Goal: Transaction & Acquisition: Purchase product/service

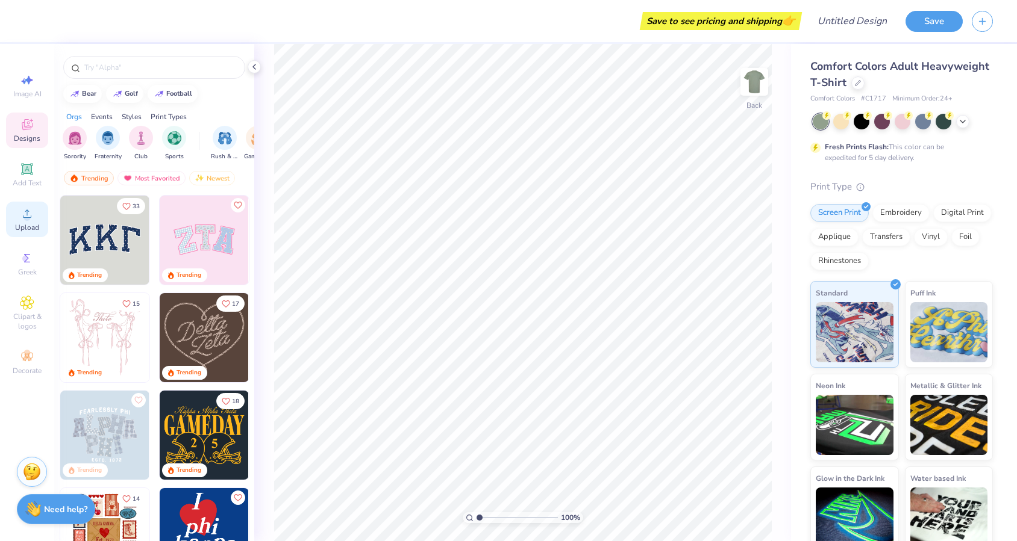
click at [22, 222] on div "Upload" at bounding box center [27, 220] width 42 height 36
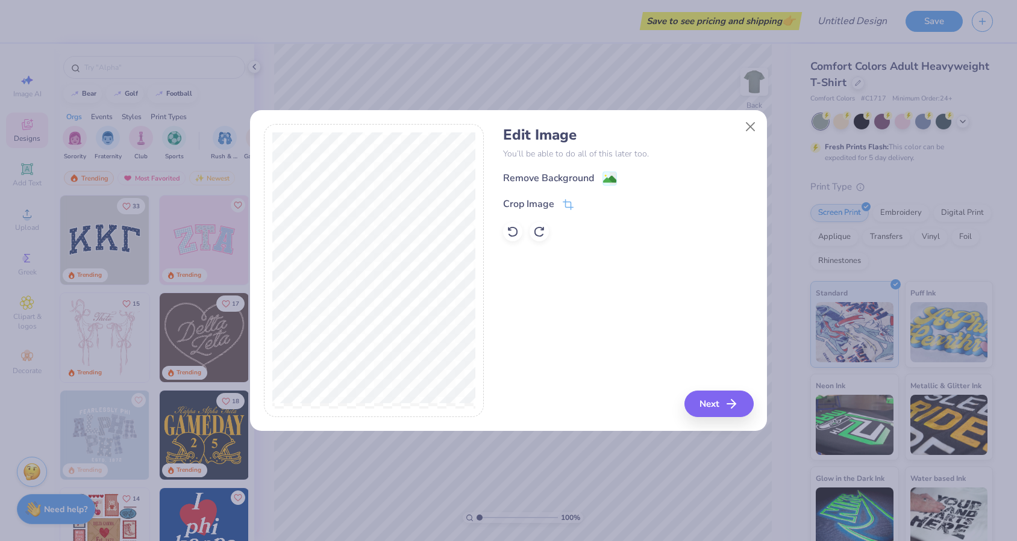
click at [755, 407] on div "Edit Image You’ll be able to do all of this later too. Remove Background Crop I…" at bounding box center [508, 277] width 517 height 307
click at [732, 399] on icon "button" at bounding box center [735, 404] width 14 height 14
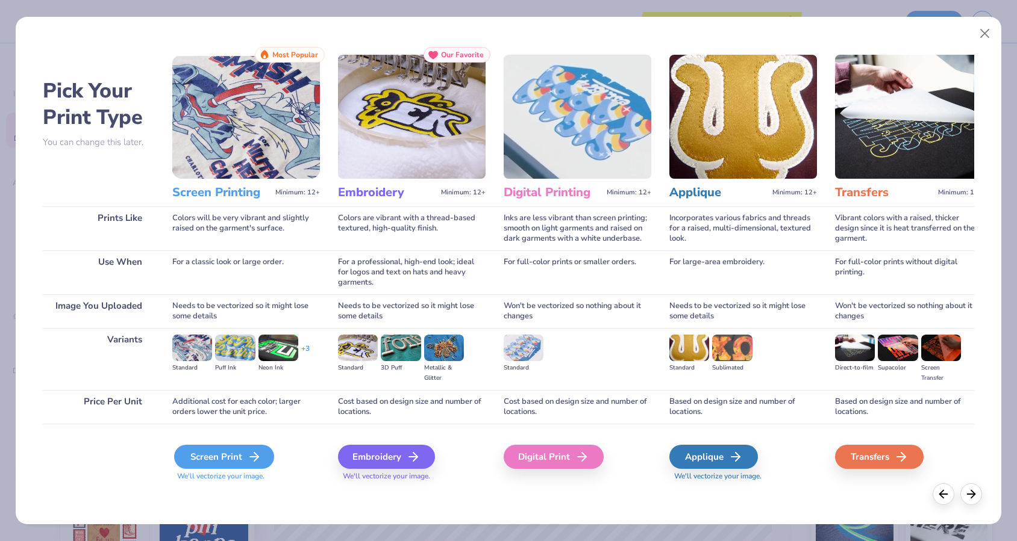
click at [220, 460] on div "Screen Print" at bounding box center [224, 457] width 100 height 24
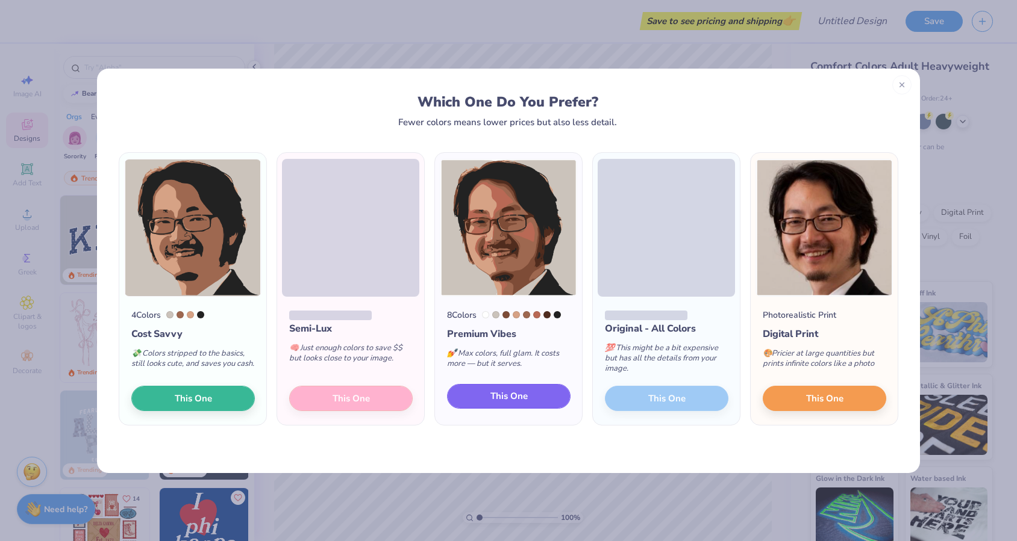
click at [553, 402] on button "This One" at bounding box center [508, 396] width 123 height 25
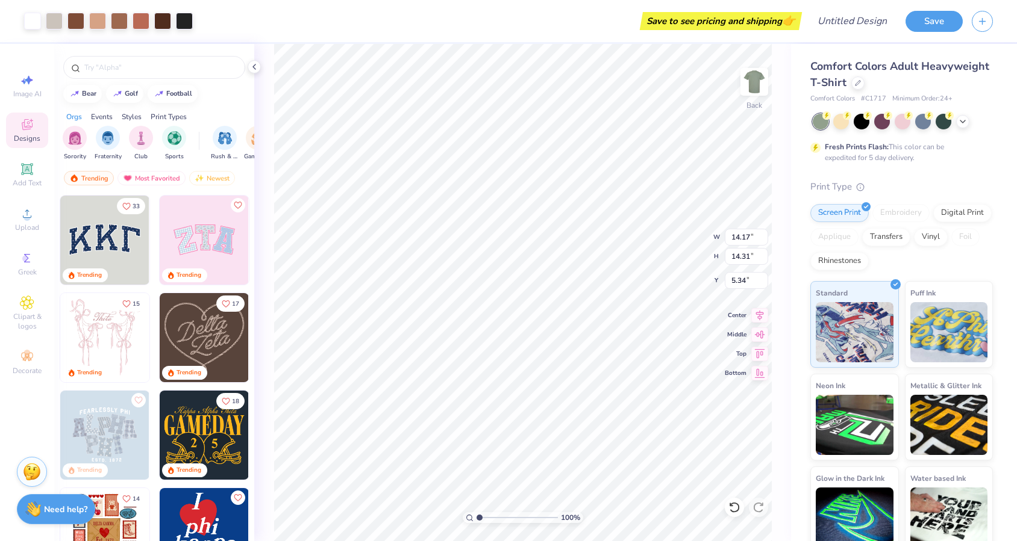
type input "8.71"
type input "8.79"
type input "3.00"
click at [961, 125] on icon at bounding box center [963, 121] width 10 height 10
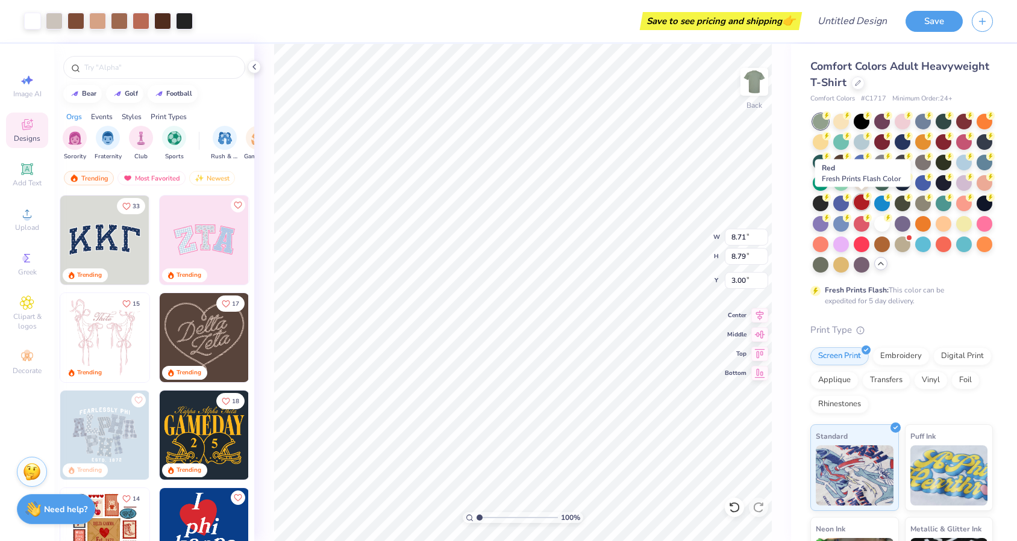
click at [856, 205] on div at bounding box center [861, 203] width 16 height 16
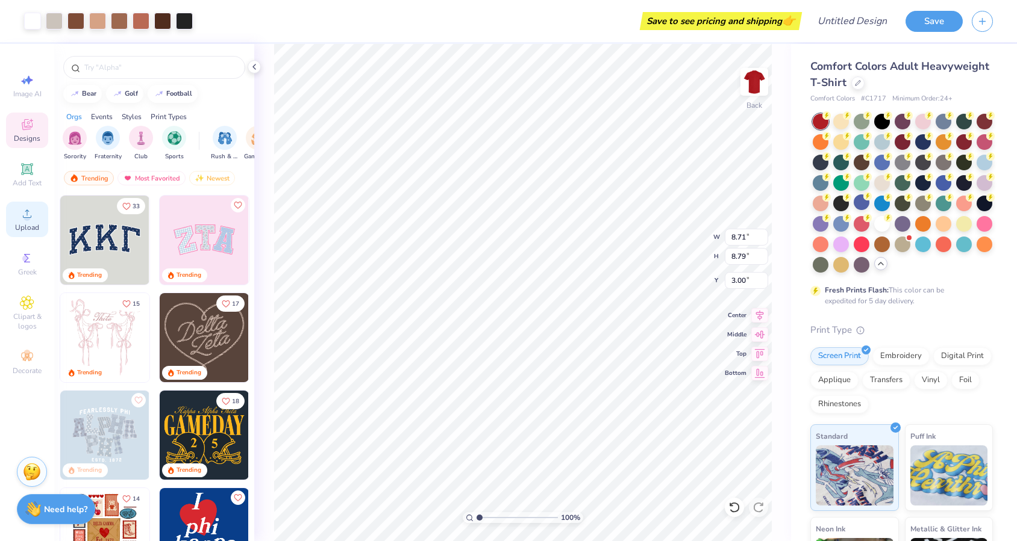
click at [18, 215] on div "Upload" at bounding box center [27, 220] width 42 height 36
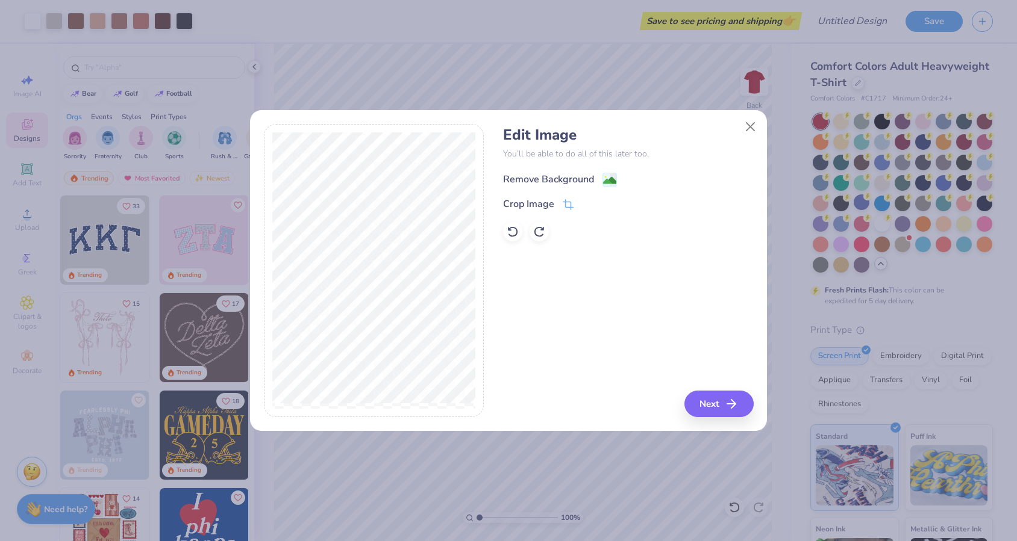
click at [563, 178] on div "Remove Background" at bounding box center [548, 179] width 91 height 14
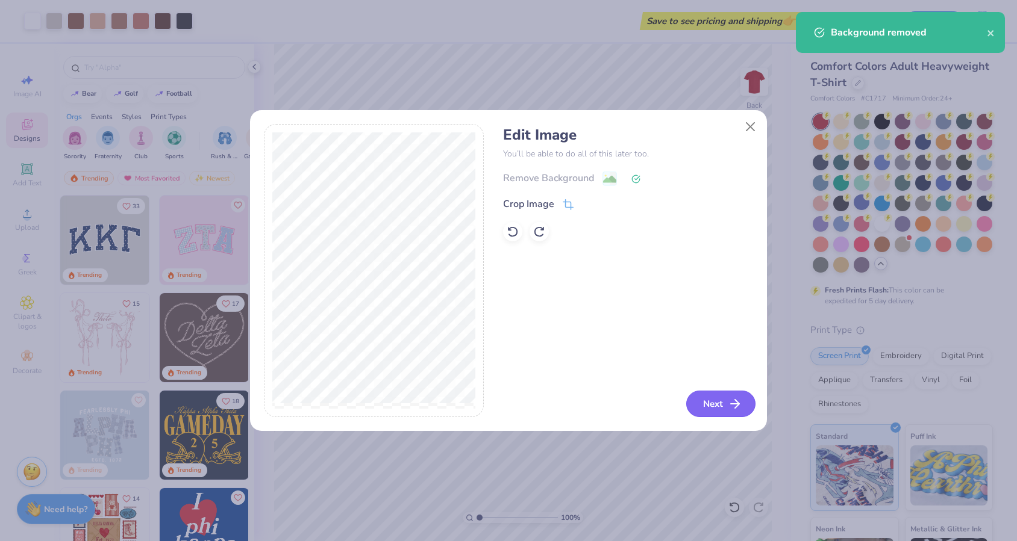
click at [709, 404] on button "Next" at bounding box center [720, 404] width 69 height 26
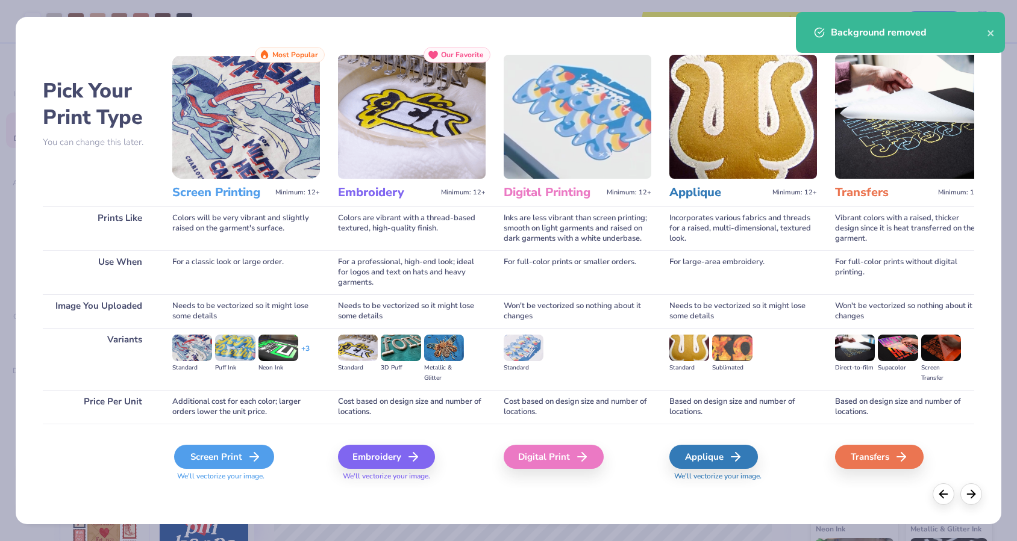
click at [234, 449] on div "Screen Print" at bounding box center [224, 457] width 100 height 24
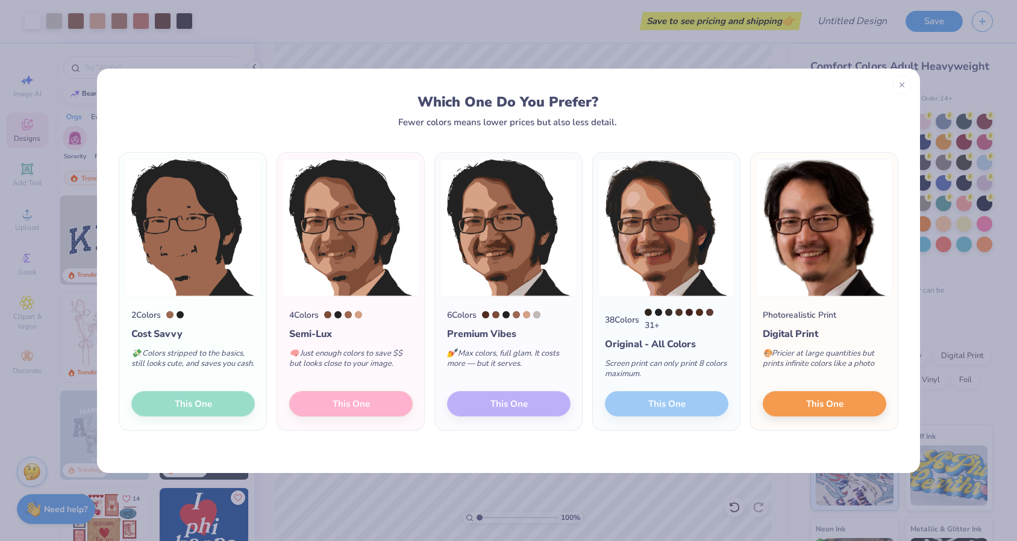
click at [505, 405] on div "6 Colors Premium Vibes 💅 Max colors, full glam. It costs more — but it serves. …" at bounding box center [508, 364] width 147 height 134
click at [548, 213] on img at bounding box center [508, 228] width 137 height 138
click at [815, 406] on span "This One" at bounding box center [824, 402] width 37 height 14
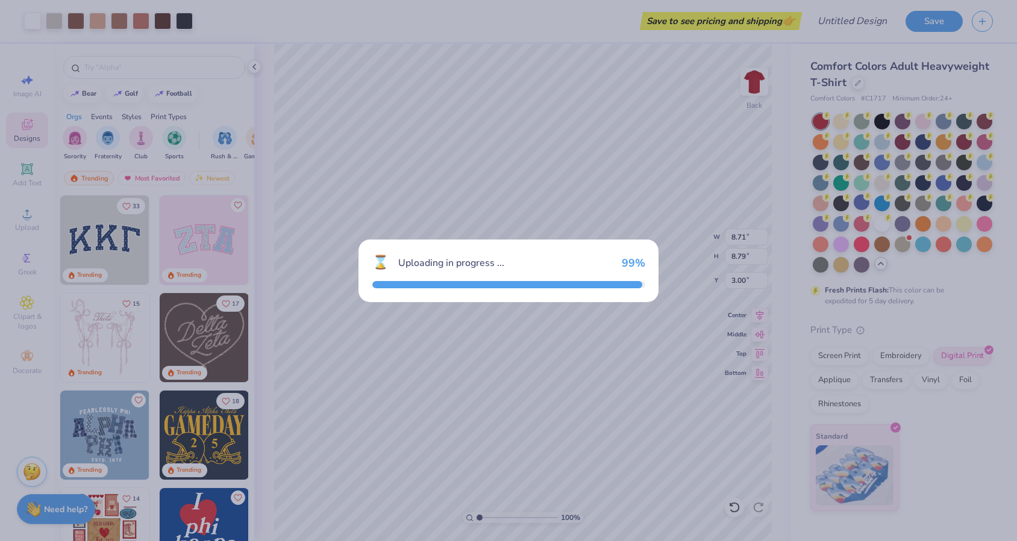
type input "14.17"
type input "15.71"
type input "4.65"
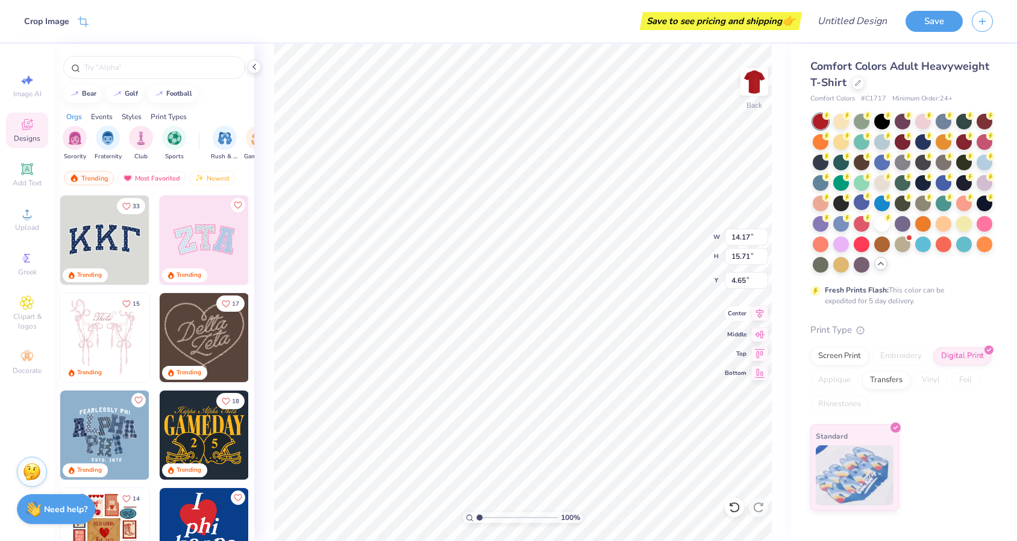
type input "8.71"
type input "8.79"
type input "3.00"
type input "7.85"
type input "8.70"
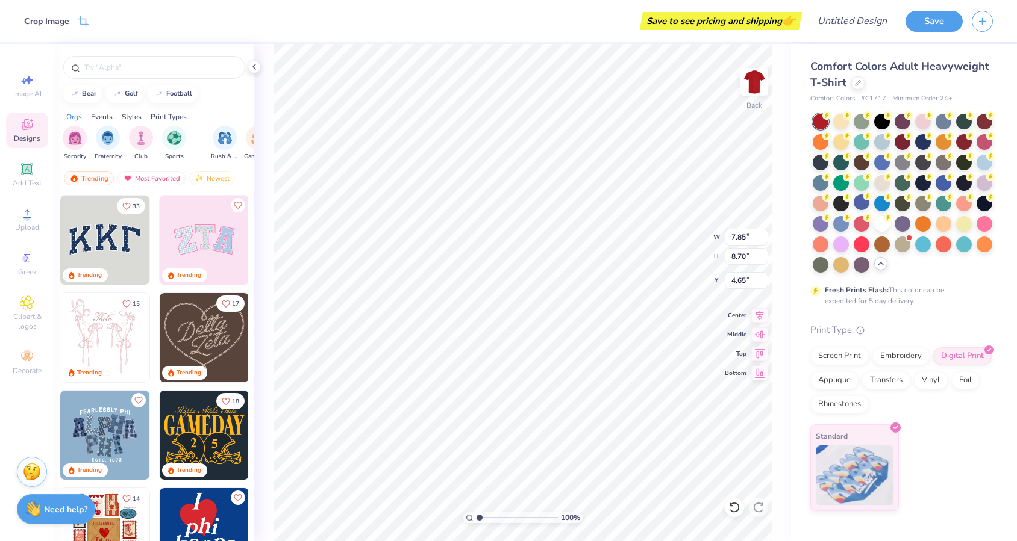
type input "3.00"
click at [887, 224] on div at bounding box center [882, 223] width 16 height 16
click at [918, 227] on div at bounding box center [923, 223] width 16 height 16
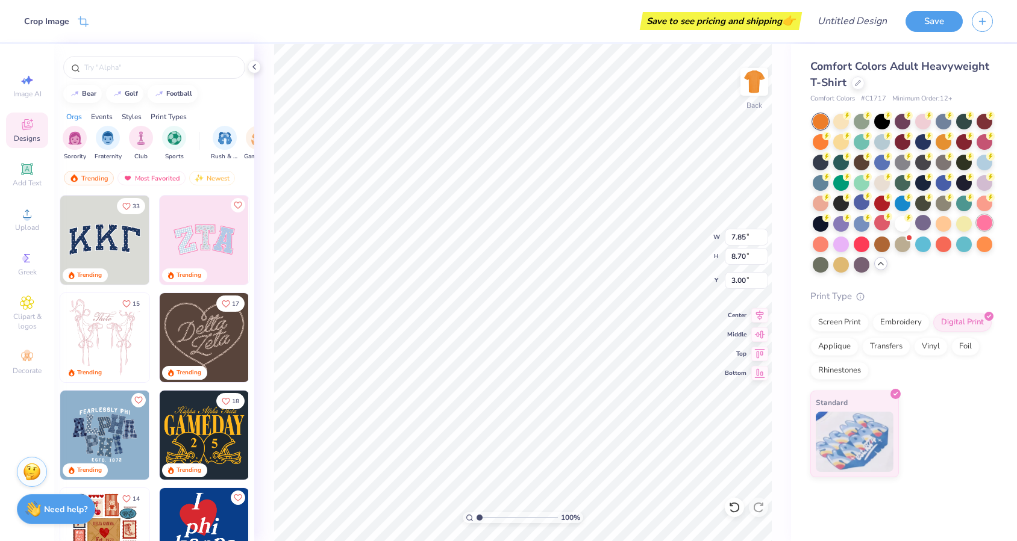
click at [989, 225] on div at bounding box center [984, 223] width 16 height 16
click at [859, 124] on div at bounding box center [861, 121] width 16 height 16
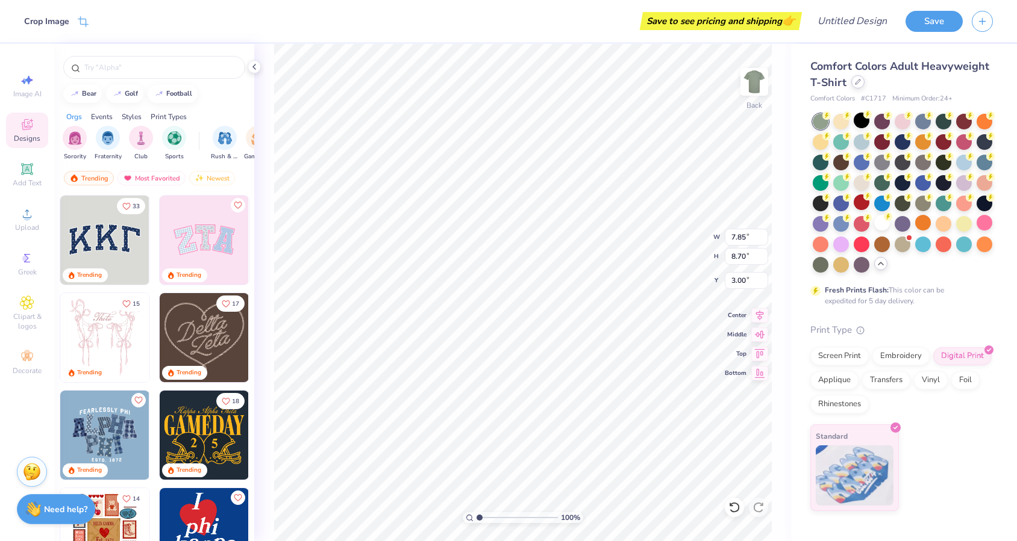
click at [855, 81] on icon at bounding box center [858, 82] width 6 height 6
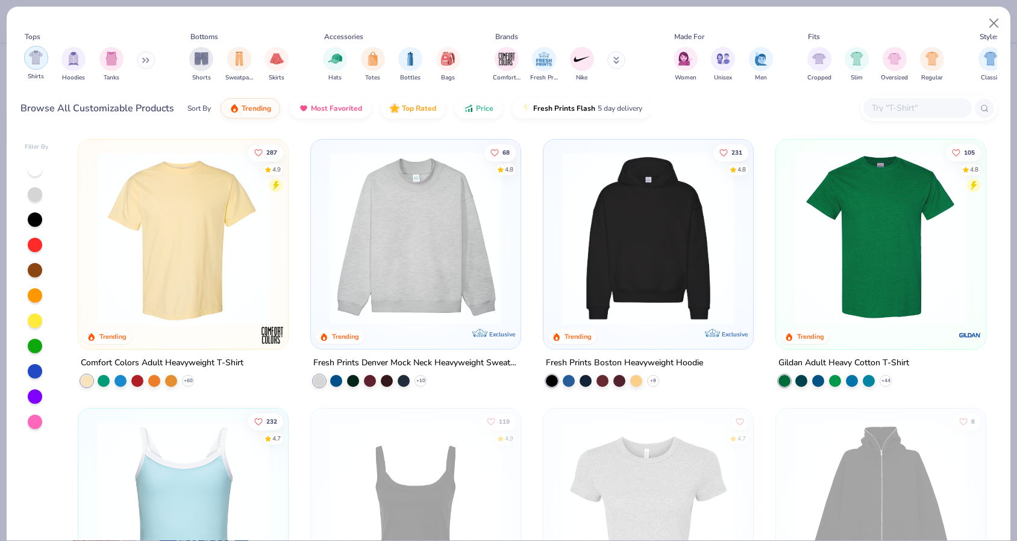
click at [36, 60] on img "filter for Shirts" at bounding box center [36, 58] width 14 height 14
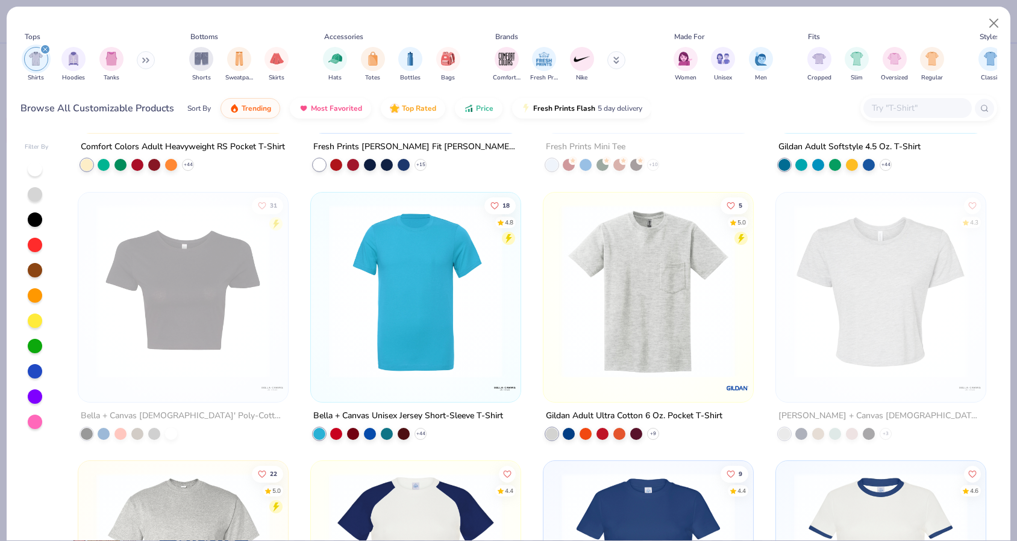
scroll to position [584, 0]
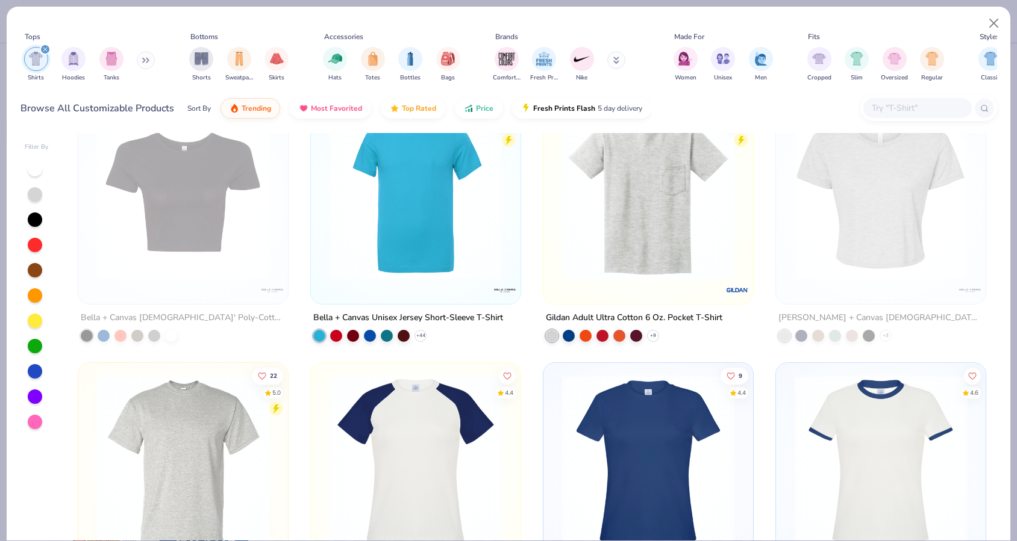
click at [622, 266] on img at bounding box center [647, 192] width 185 height 173
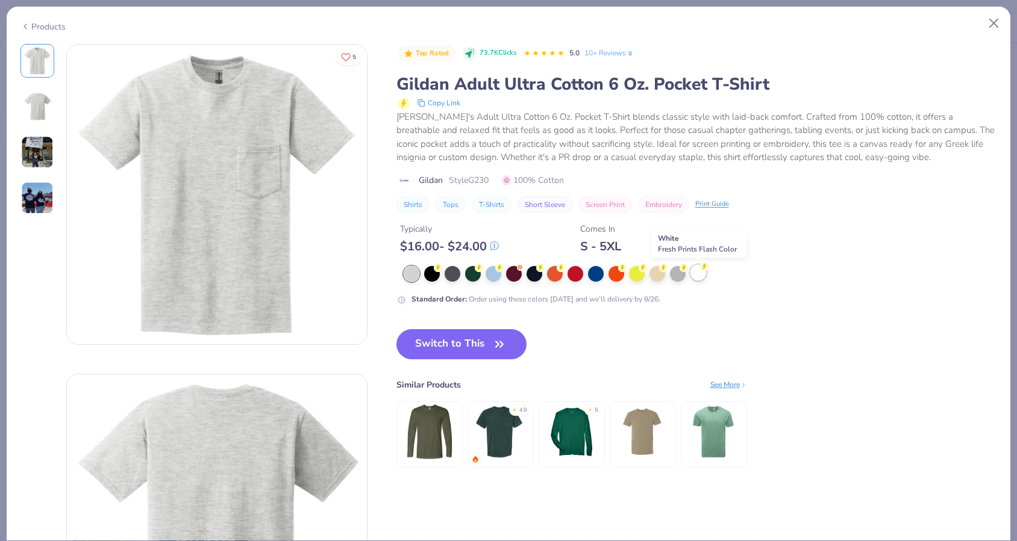
click at [697, 275] on div at bounding box center [698, 273] width 16 height 16
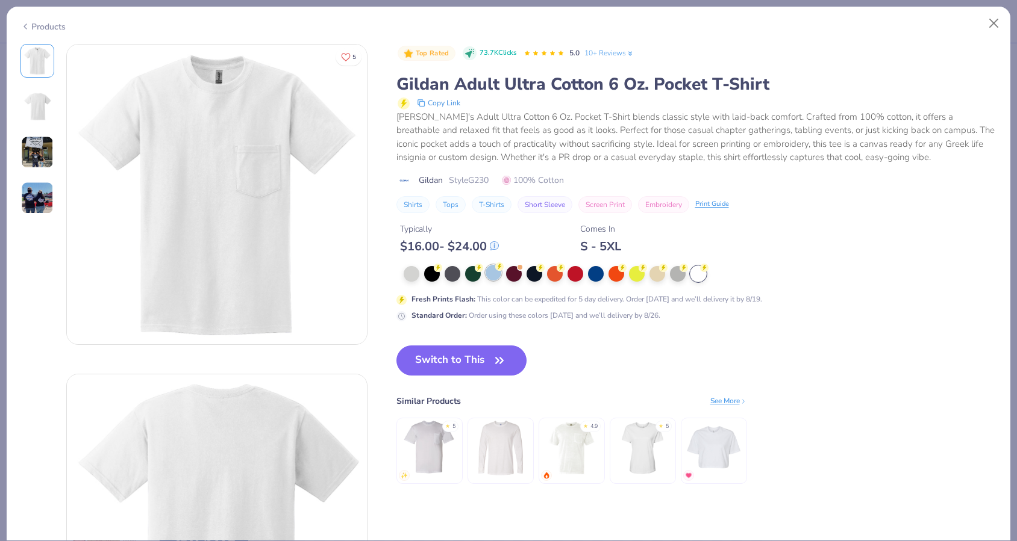
click at [494, 276] on div at bounding box center [493, 273] width 16 height 16
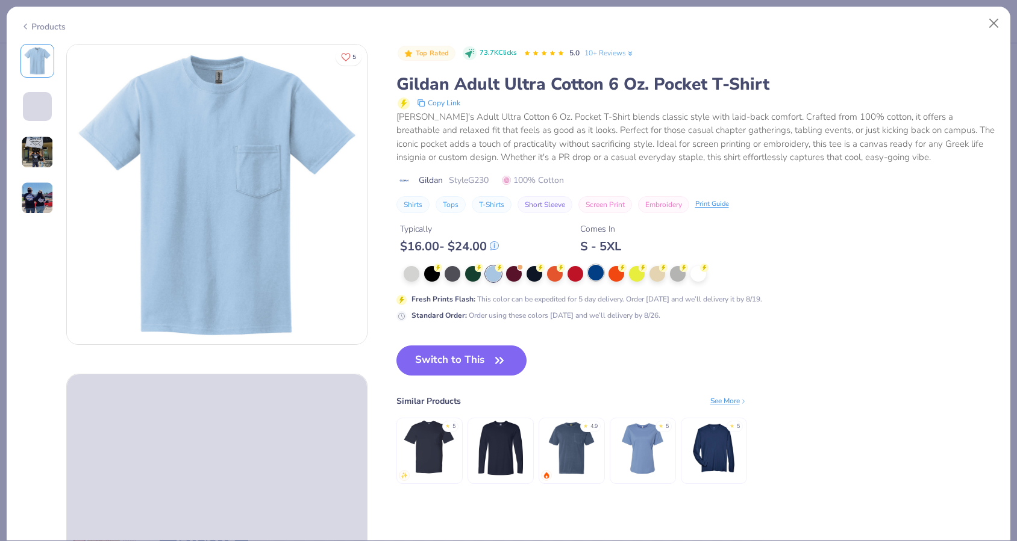
click at [599, 275] on div at bounding box center [596, 273] width 16 height 16
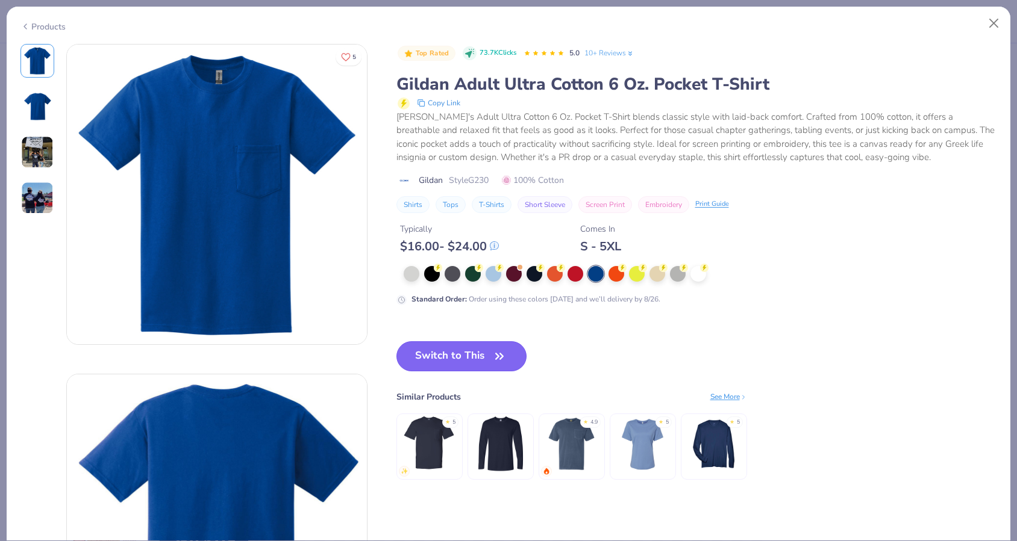
click at [510, 358] on button "Switch to This" at bounding box center [461, 356] width 131 height 30
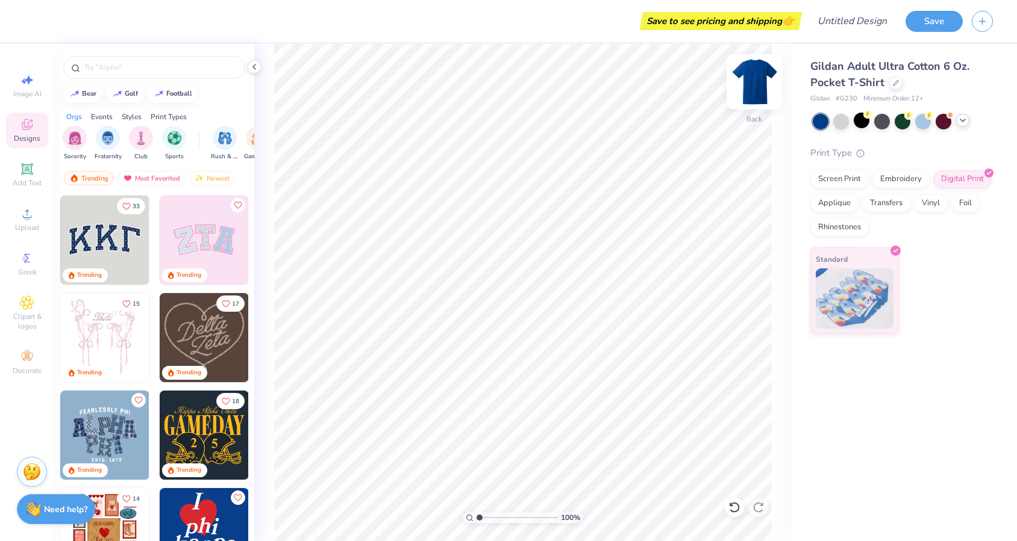
click at [764, 88] on img at bounding box center [754, 82] width 48 height 48
click at [33, 176] on icon at bounding box center [27, 169] width 14 height 14
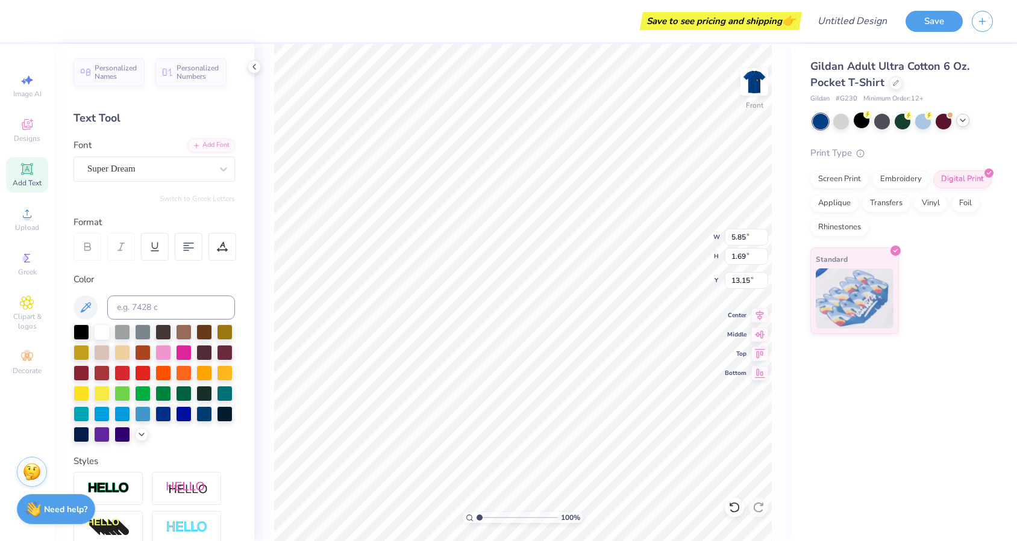
scroll to position [0, 8]
type textarea "Good enough for government work"
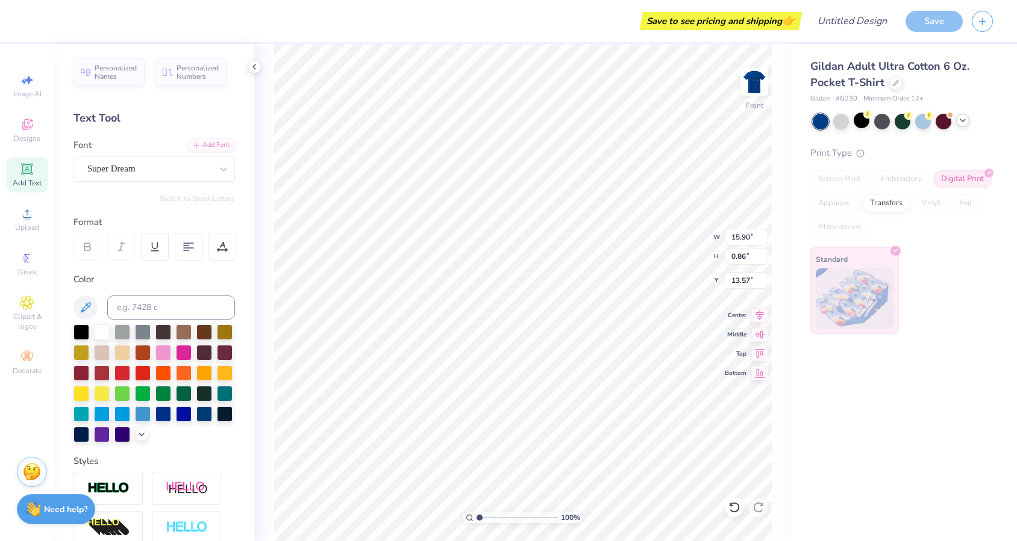
type input "3.21"
type input "13.59"
type input "0.74"
type input "3.00"
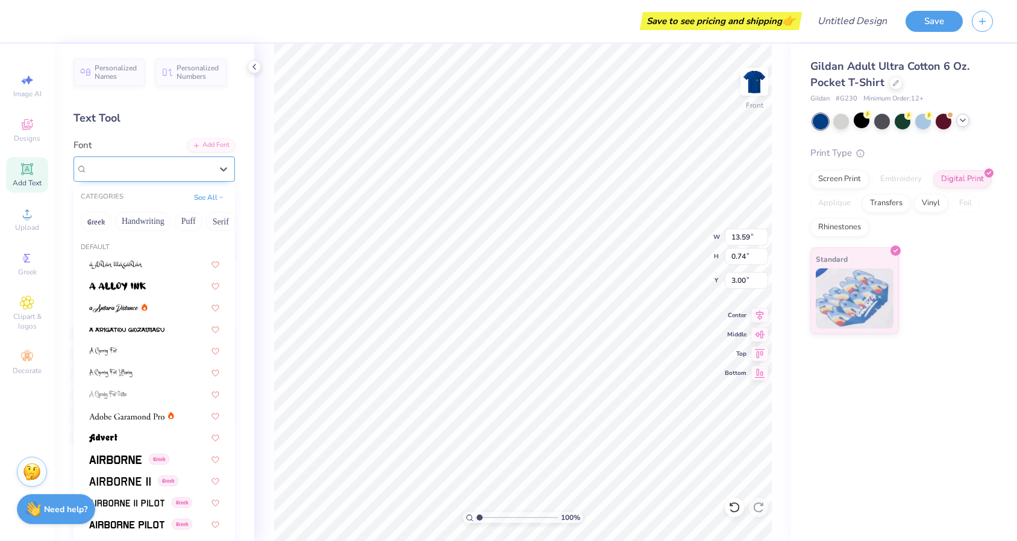
click at [167, 179] on div "Super Dream" at bounding box center [153, 169] width 161 height 25
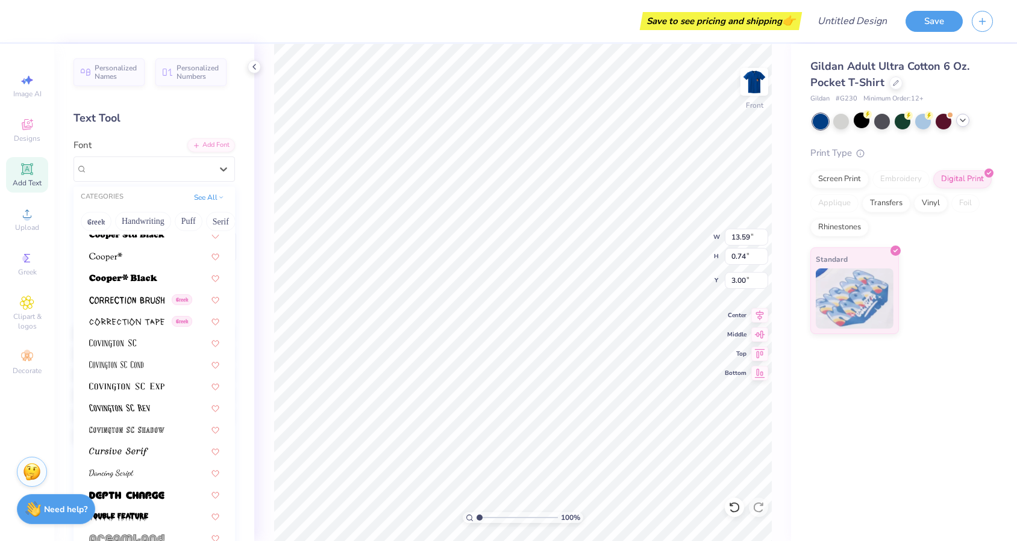
scroll to position [1898, 0]
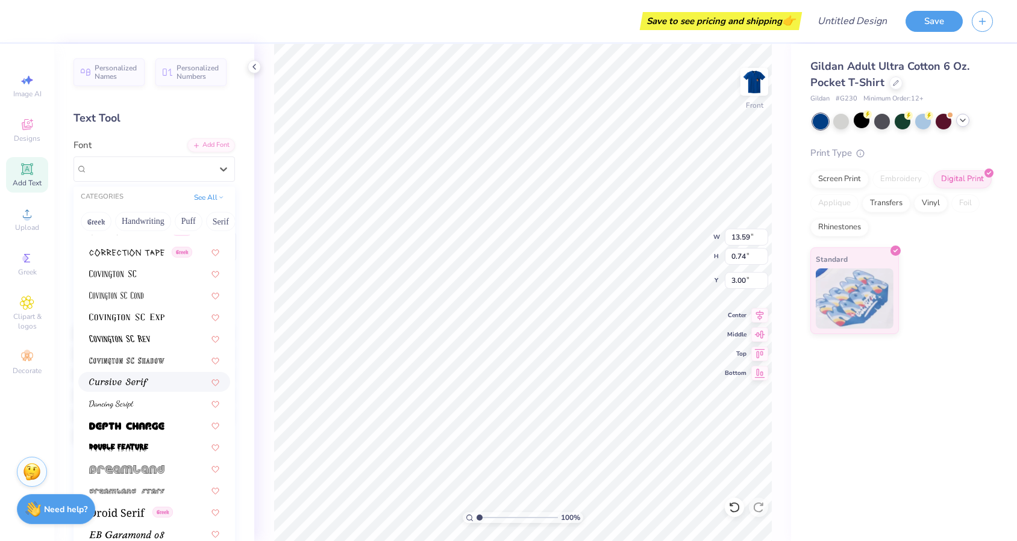
click at [158, 384] on div at bounding box center [154, 382] width 130 height 13
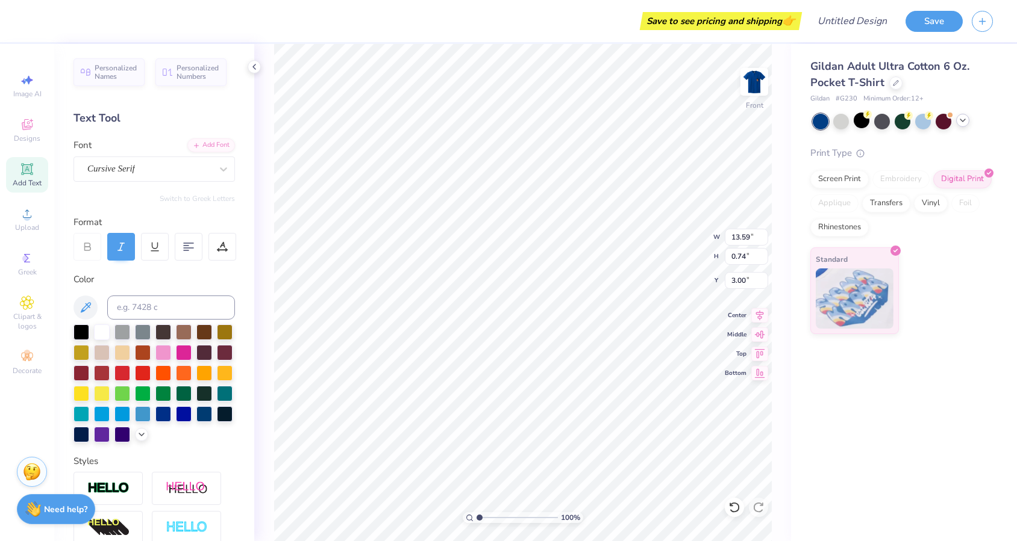
type input "14.86"
type input "0.81"
type input "2.96"
type input "13.70"
type input "0.75"
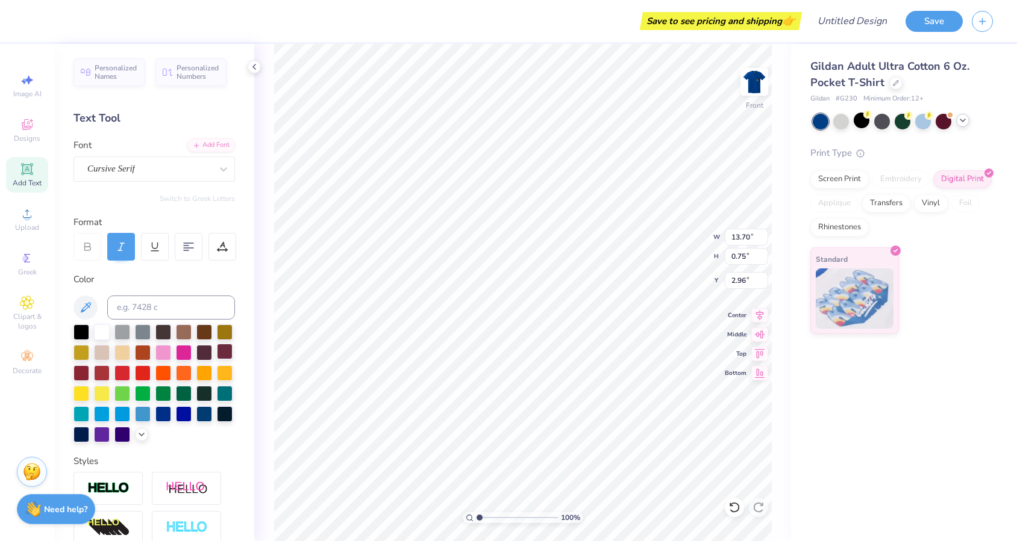
type input "3.00"
click at [765, 82] on img at bounding box center [754, 82] width 48 height 48
click at [765, 82] on img at bounding box center [754, 82] width 24 height 24
click at [756, 20] on div "Save to see pricing and shipping 👉" at bounding box center [721, 21] width 156 height 18
click at [961, 123] on icon at bounding box center [963, 121] width 10 height 10
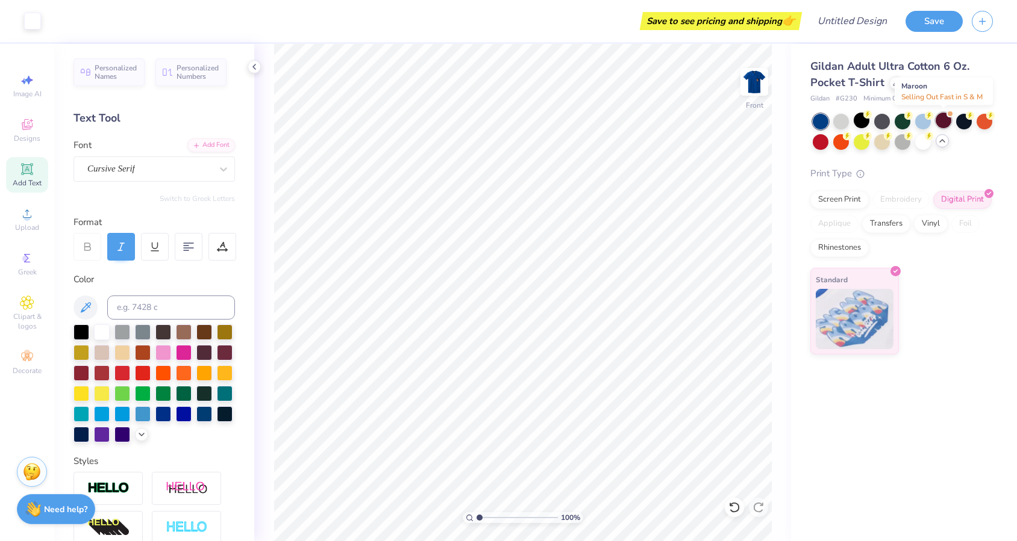
click at [944, 125] on div at bounding box center [943, 121] width 16 height 16
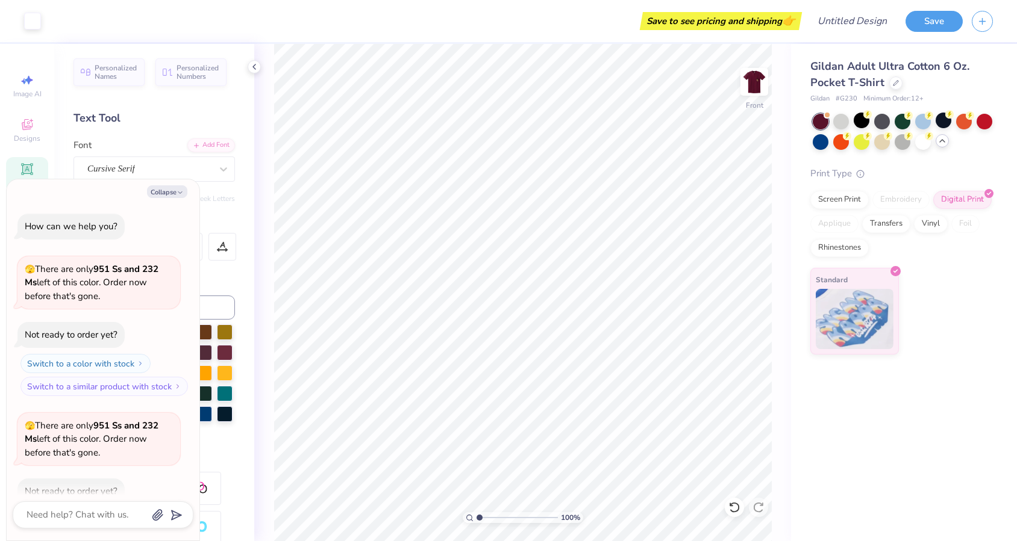
scroll to position [66, 0]
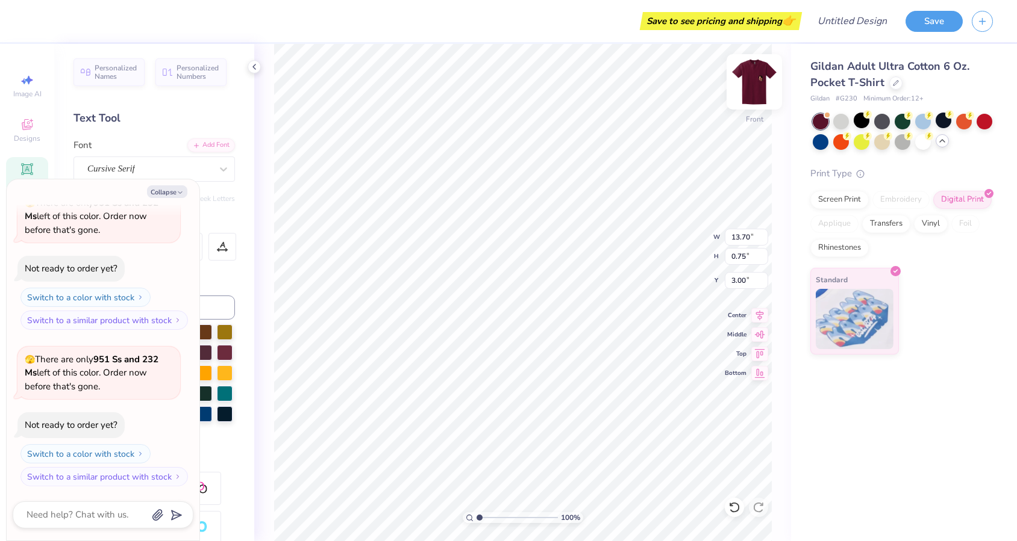
type textarea "x"
type input "12.73"
type input "0.69"
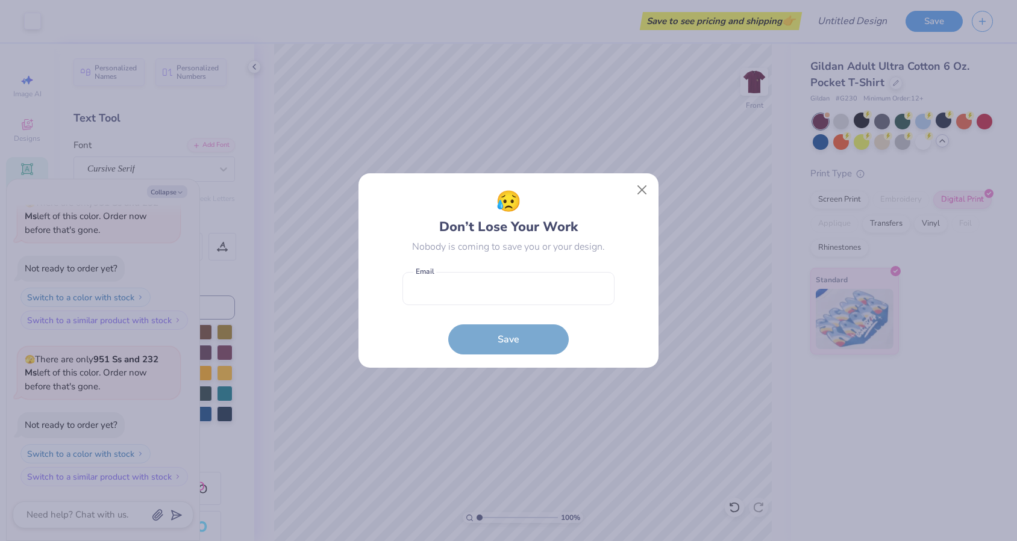
type textarea "x"
